Goal: Find specific page/section: Find specific page/section

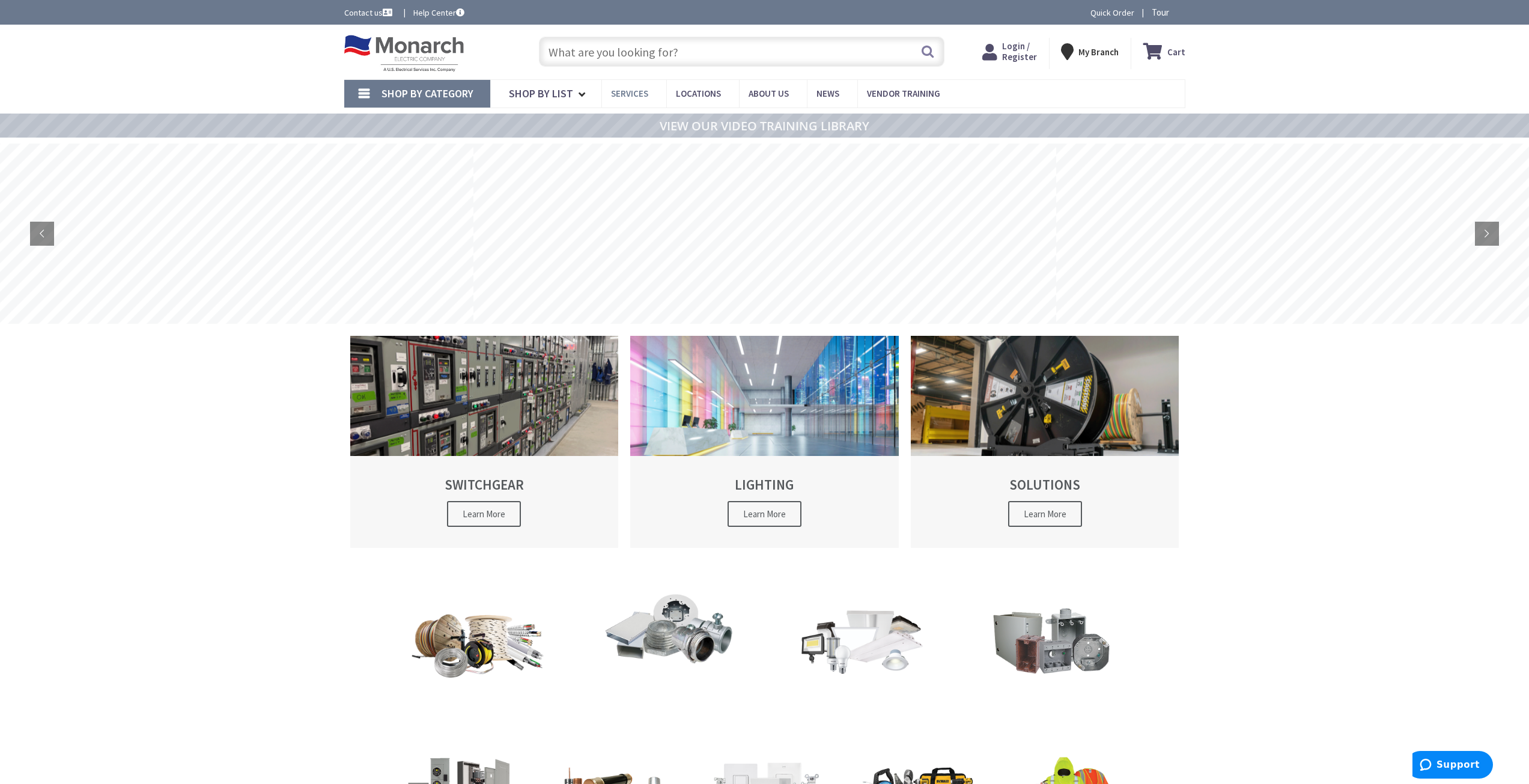
click at [627, 90] on span "Services" at bounding box center [629, 93] width 37 height 11
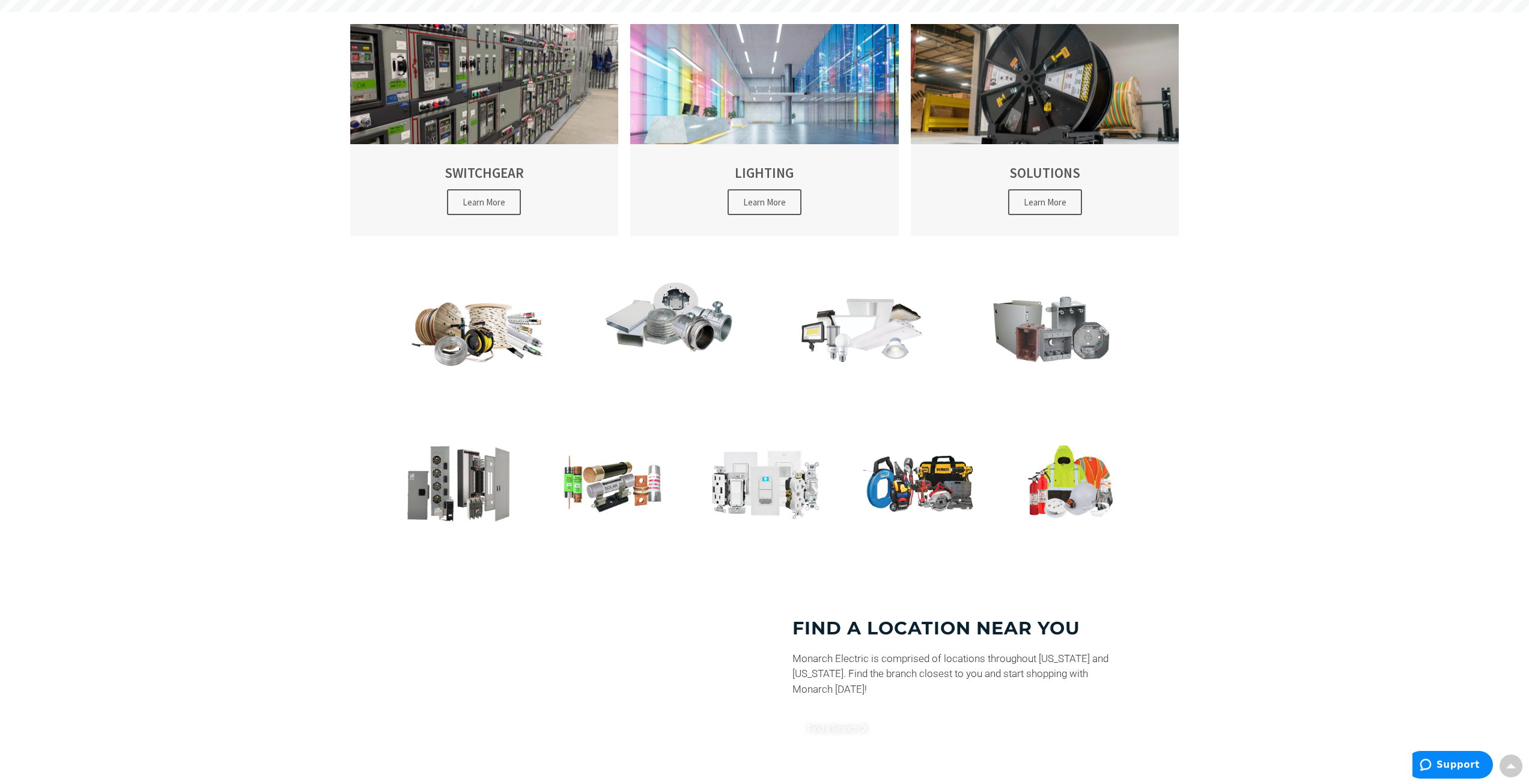
scroll to position [339, 0]
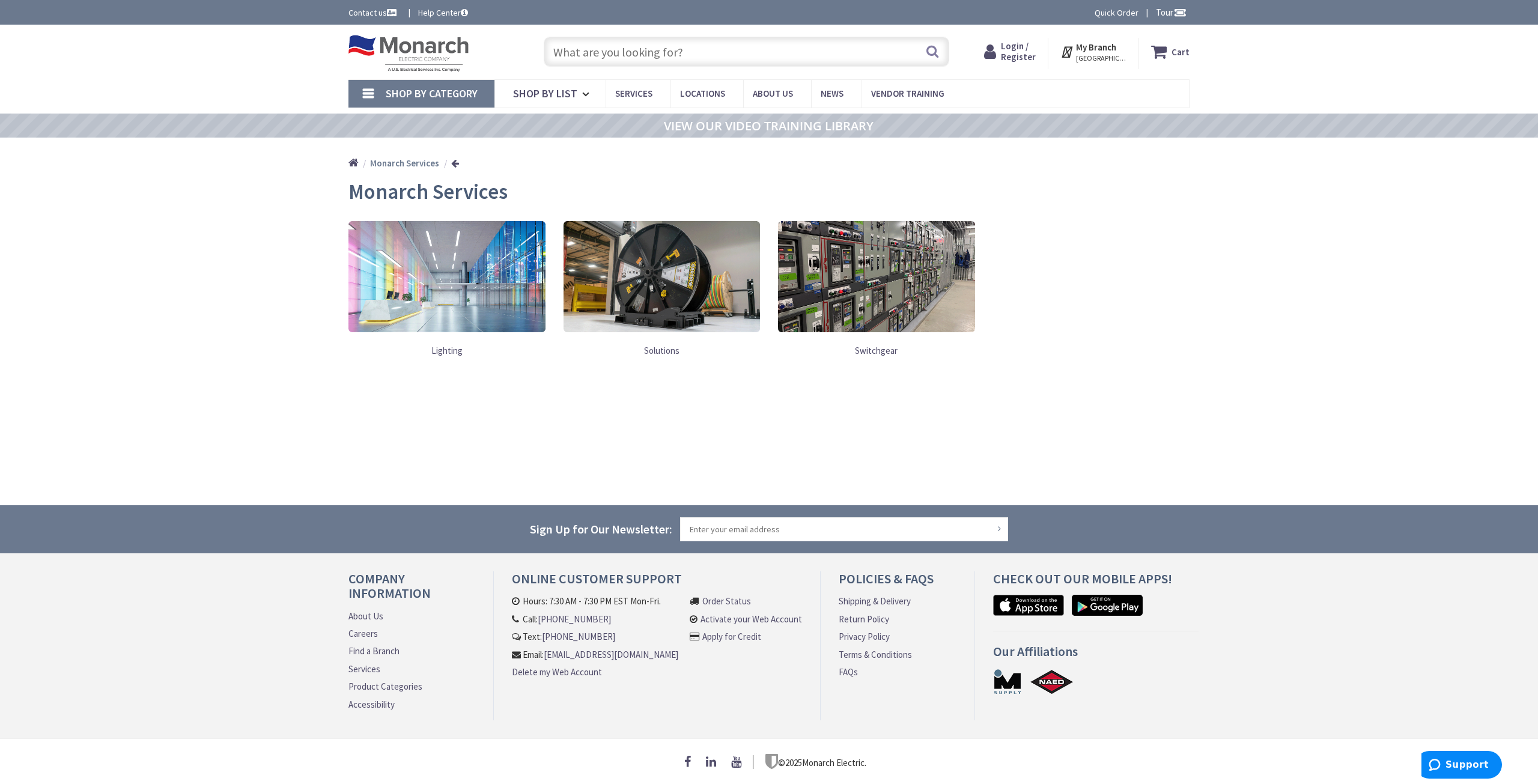
click at [694, 56] on input "text" at bounding box center [746, 52] width 405 height 30
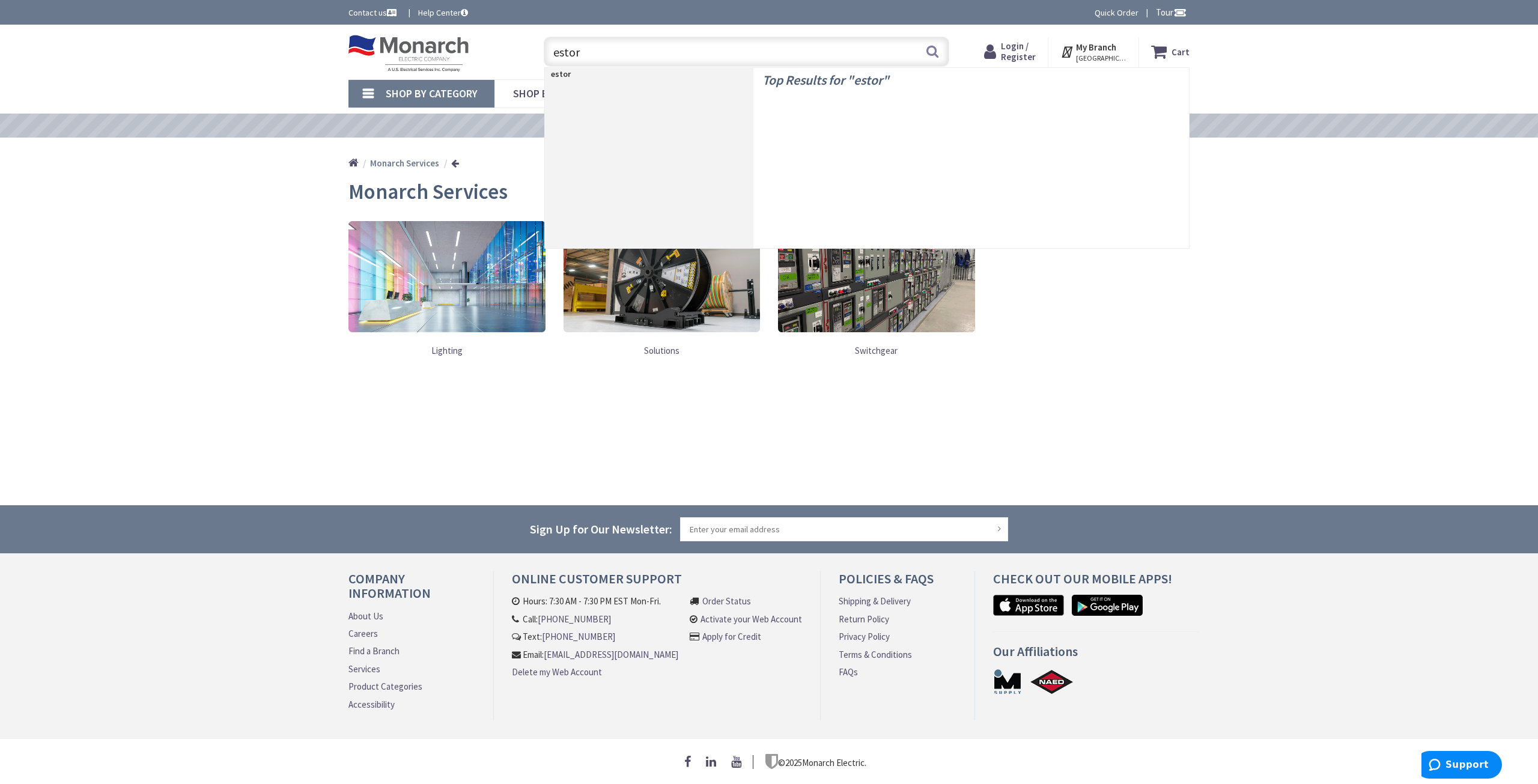
type input "estore"
